Goal: Information Seeking & Learning: Check status

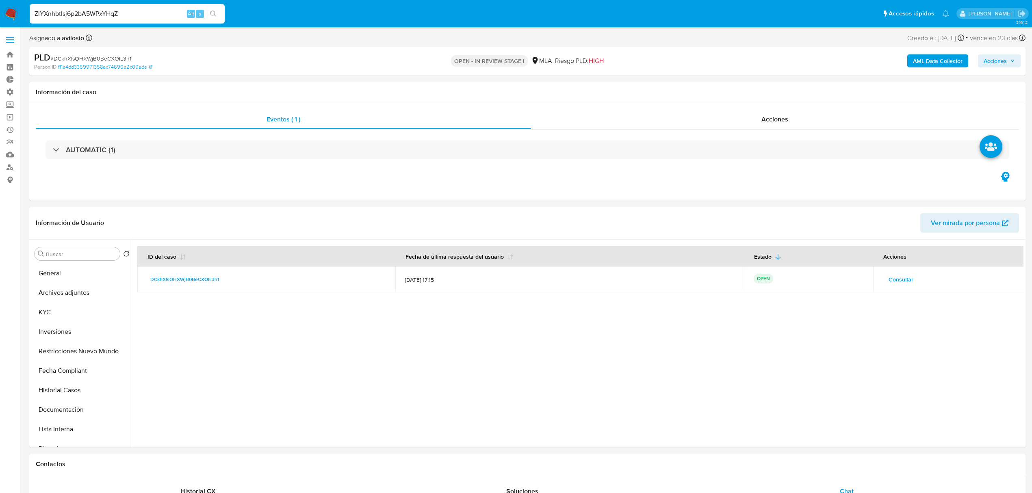
select select "10"
type input "ZlYXnhbtIsj6p2bA5WPxYHqZ"
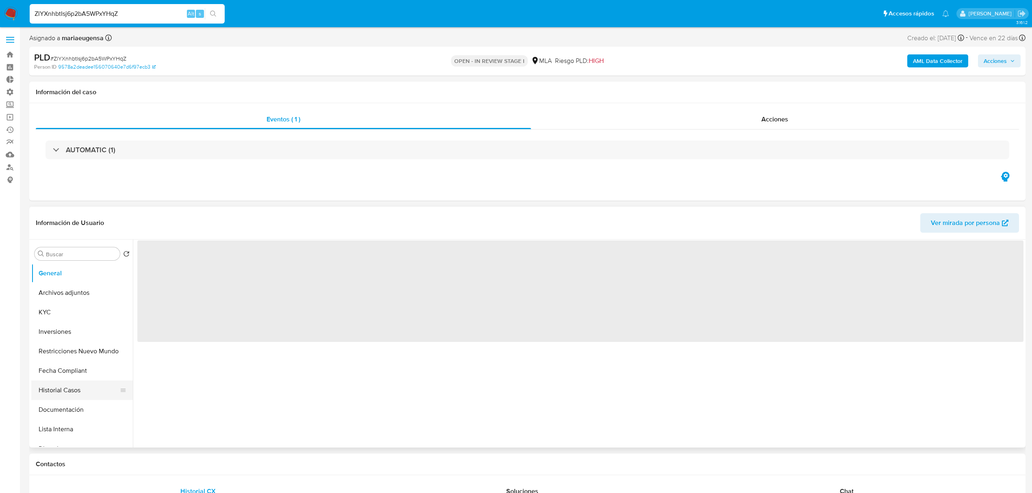
click at [75, 389] on button "Historial Casos" at bounding box center [78, 391] width 95 height 20
select select "10"
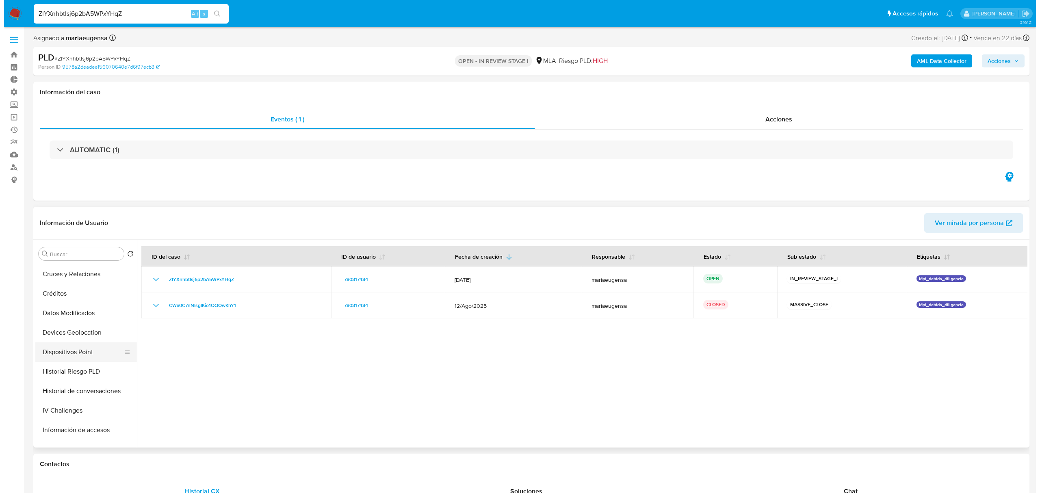
scroll to position [271, 0]
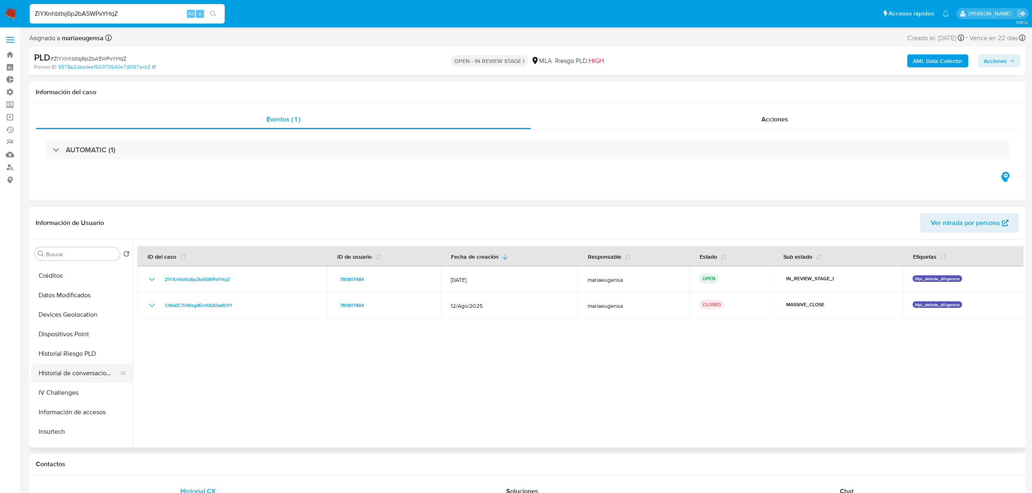
click at [88, 374] on button "Historial de conversaciones" at bounding box center [78, 374] width 95 height 20
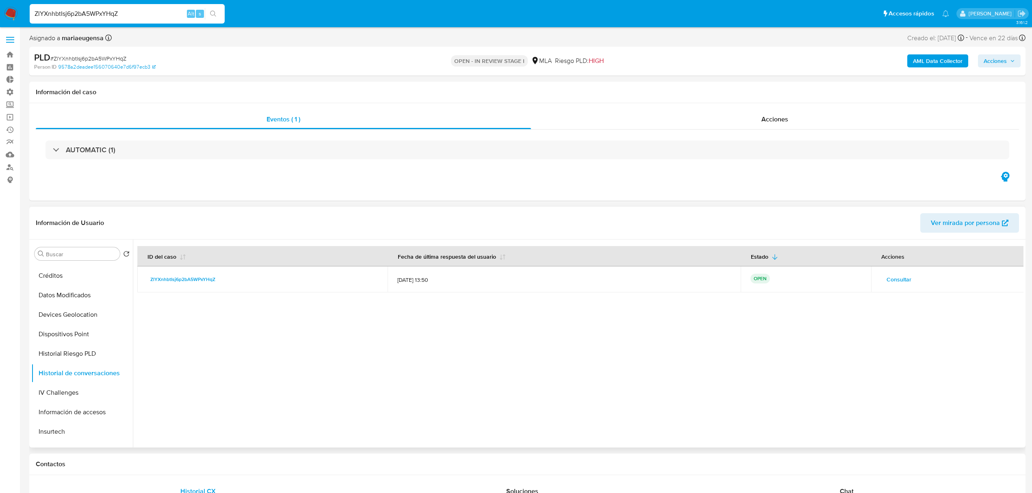
click at [893, 278] on span "Consultar" at bounding box center [899, 279] width 25 height 11
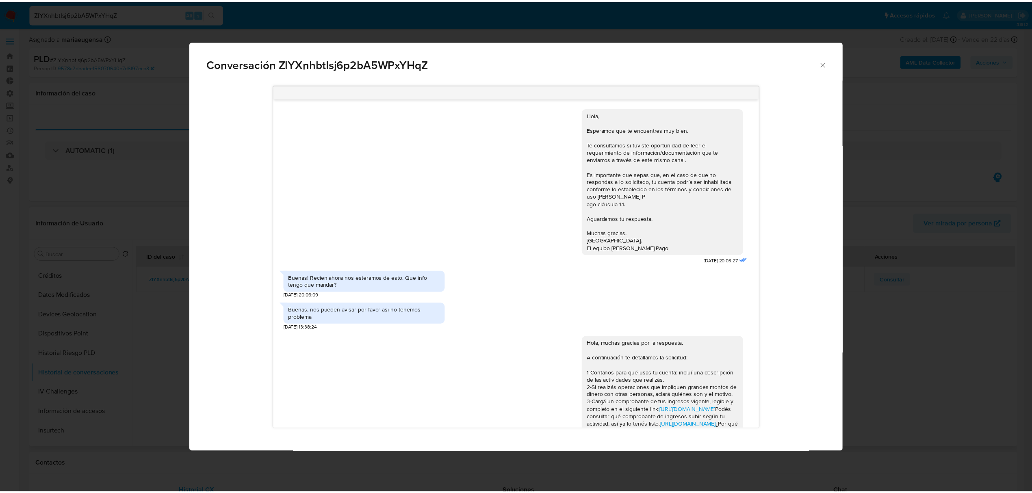
scroll to position [139, 0]
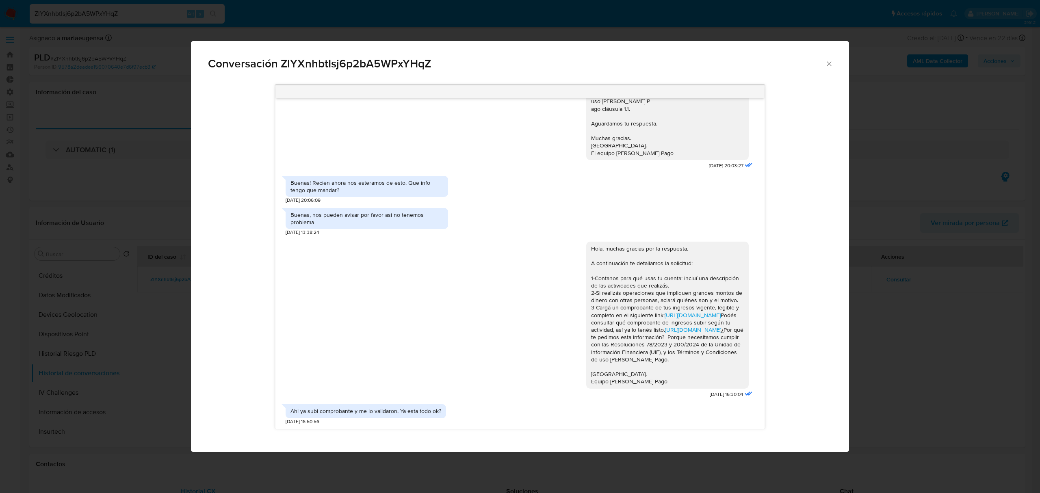
click at [828, 63] on icon "Cerrar" at bounding box center [829, 64] width 8 height 8
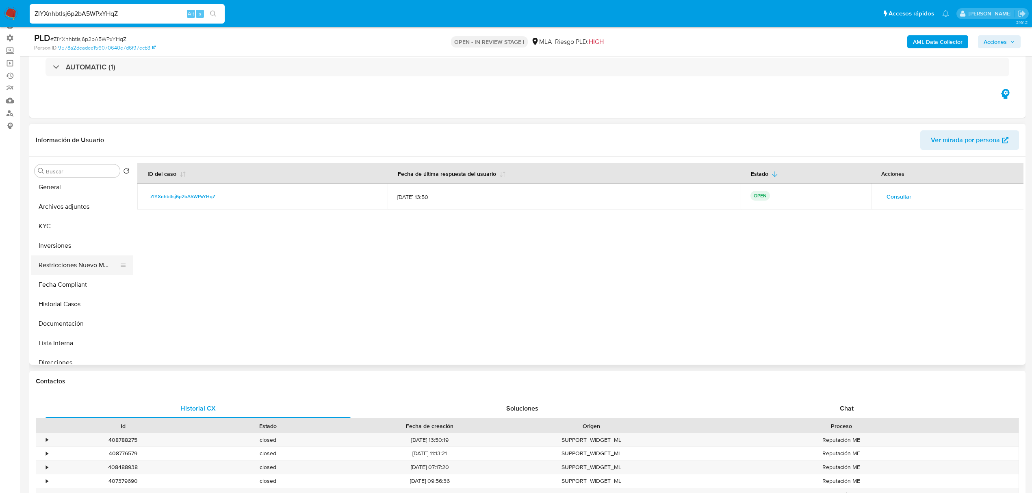
scroll to position [0, 0]
click at [67, 230] on button "KYC" at bounding box center [78, 230] width 95 height 20
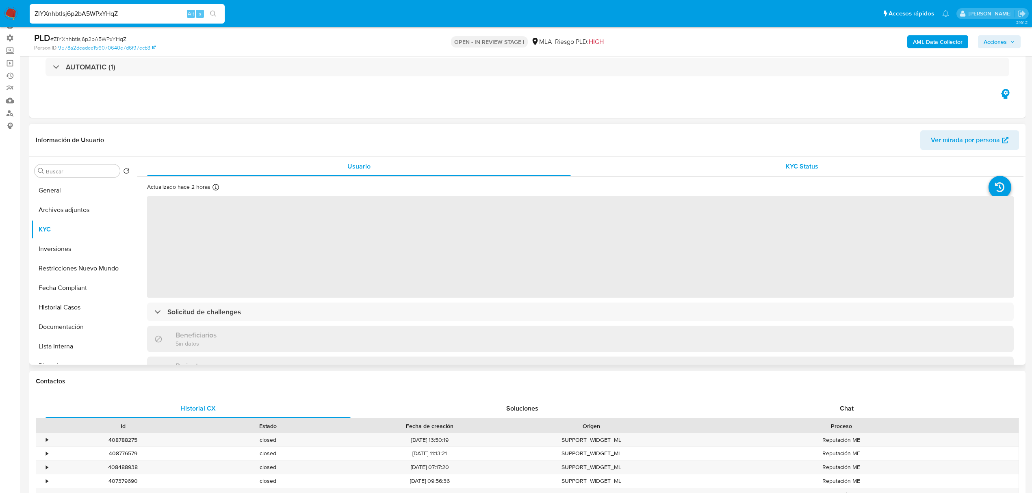
click at [833, 163] on div "KYC Status" at bounding box center [802, 167] width 424 height 20
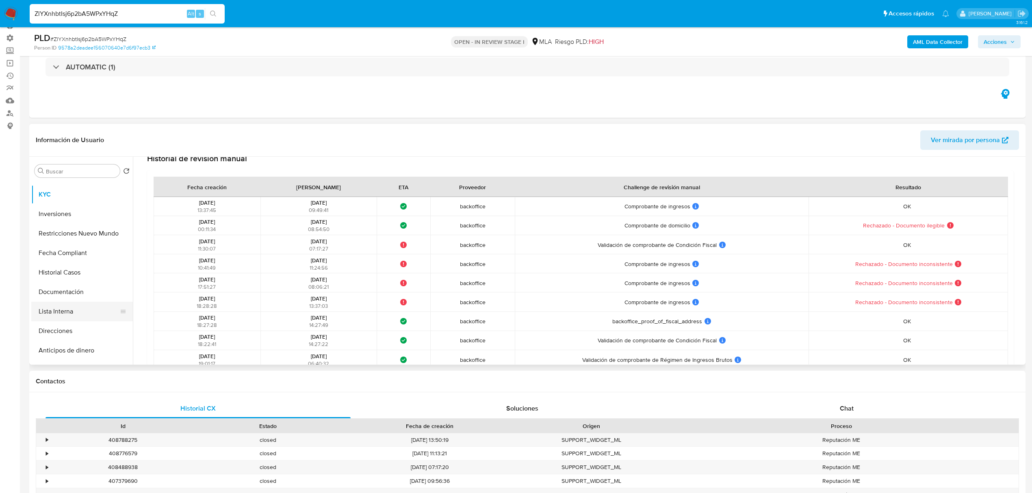
scroll to position [54, 0]
click at [68, 232] on button "Fecha Compliant" at bounding box center [78, 234] width 95 height 20
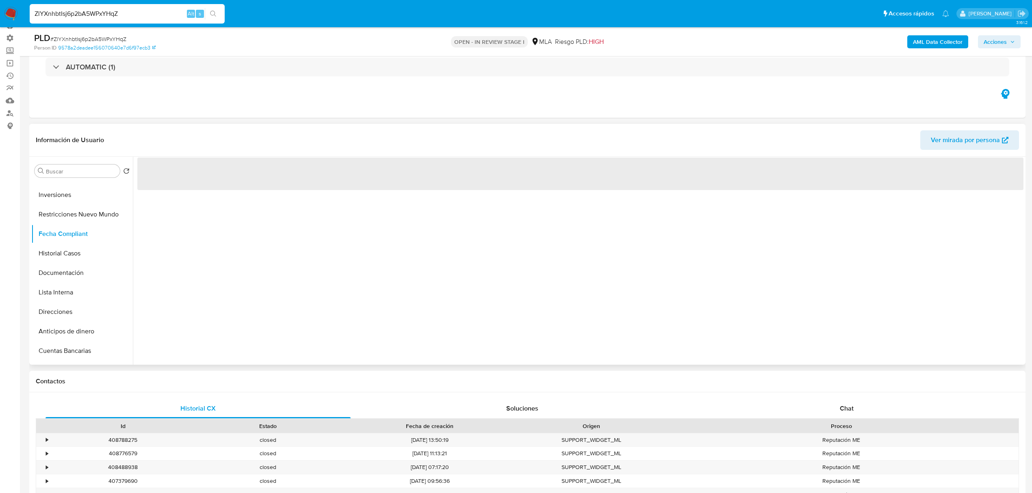
scroll to position [0, 0]
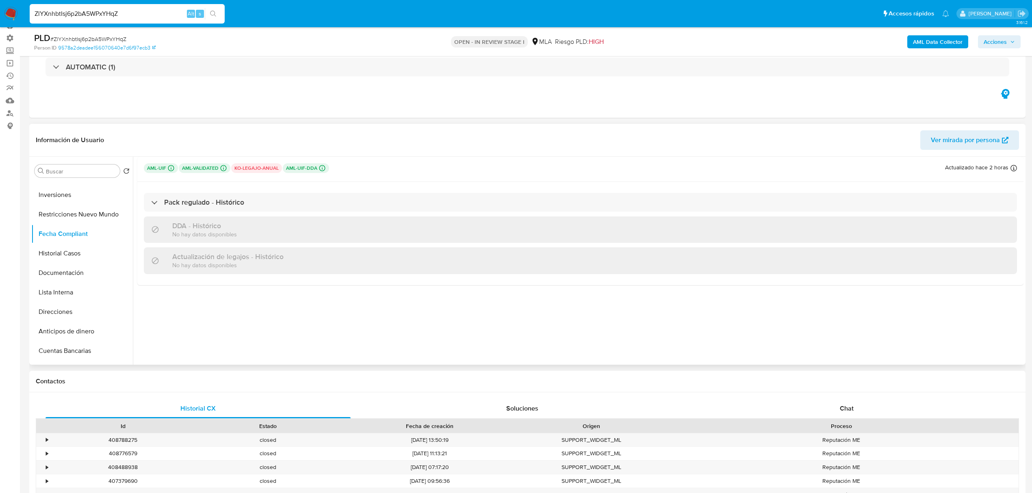
click at [314, 167] on p "aml-uif-dda Challenges Pendientes MLA_UIF L2" at bounding box center [306, 168] width 46 height 10
click at [52, 220] on button "KYC" at bounding box center [78, 230] width 95 height 20
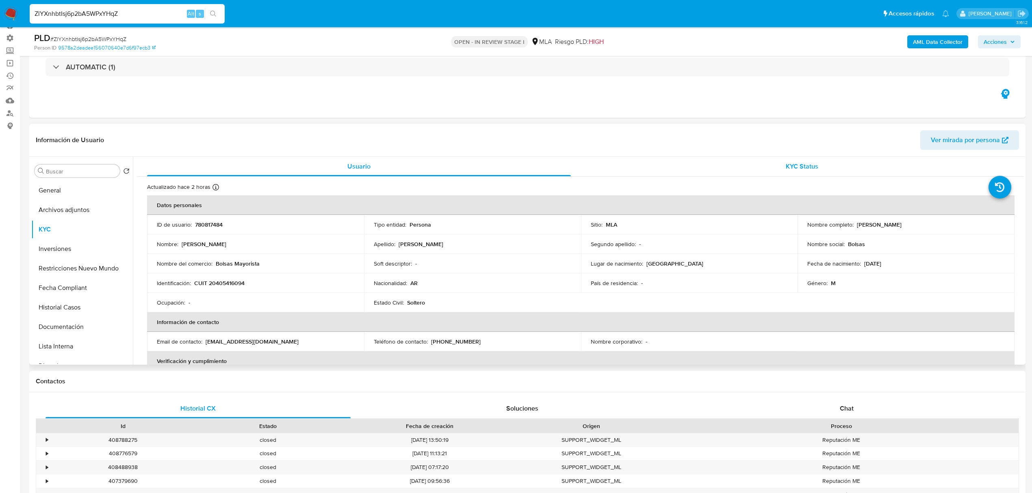
click at [846, 166] on div "KYC Status" at bounding box center [802, 167] width 424 height 20
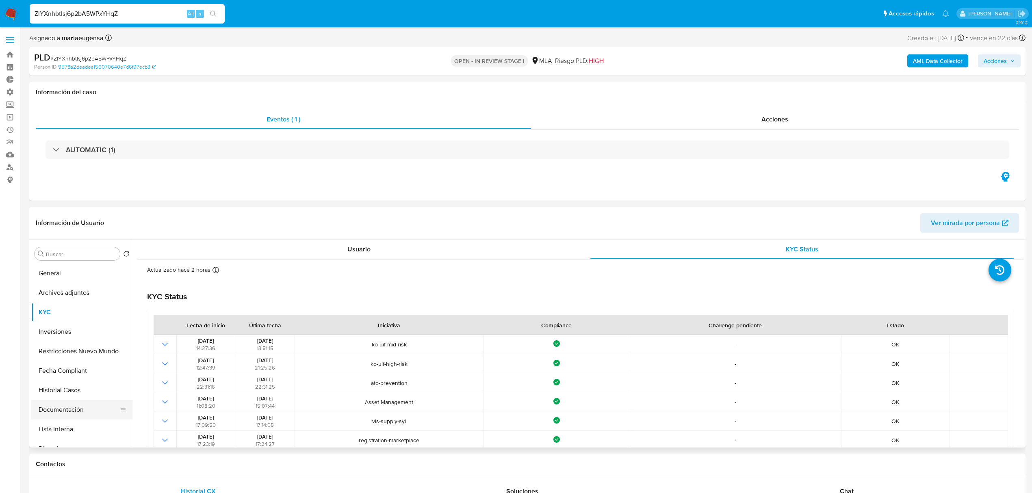
click at [66, 408] on button "Documentación" at bounding box center [78, 410] width 95 height 20
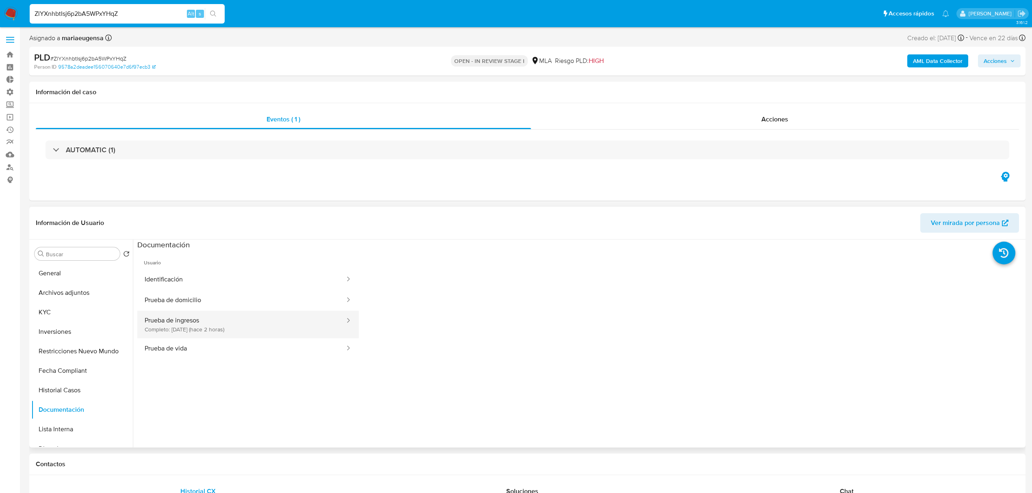
click at [220, 332] on button "Prueba de ingresos Completo: [DATE] (hace 2 horas)" at bounding box center [241, 325] width 208 height 28
